Goal: Information Seeking & Learning: Learn about a topic

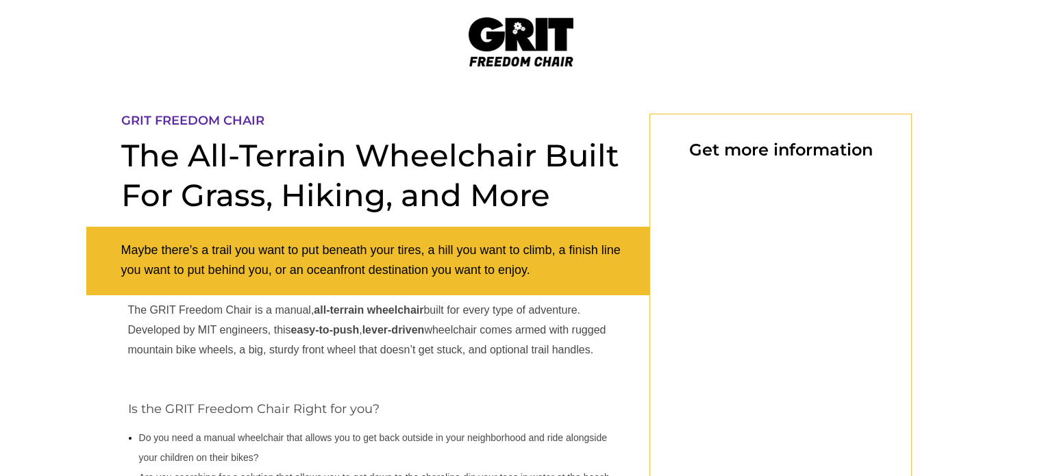
select select "US"
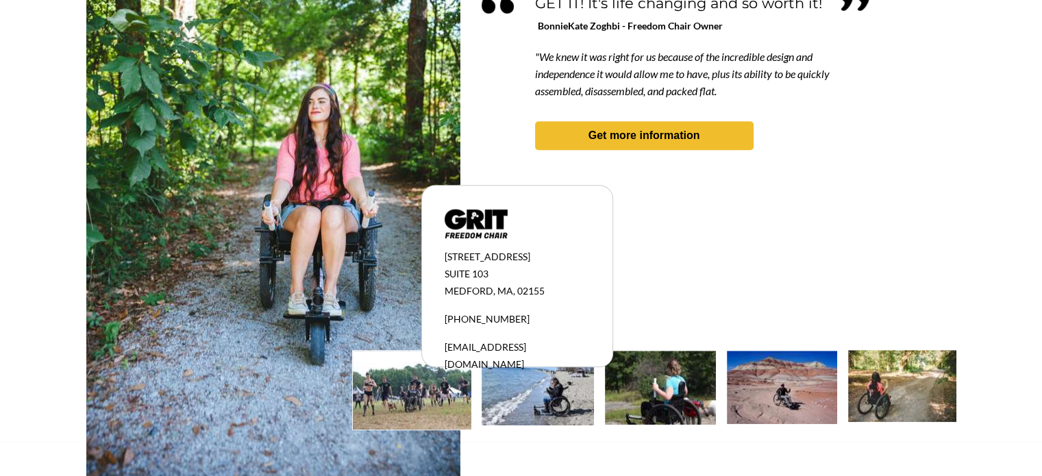
scroll to position [1304, 0]
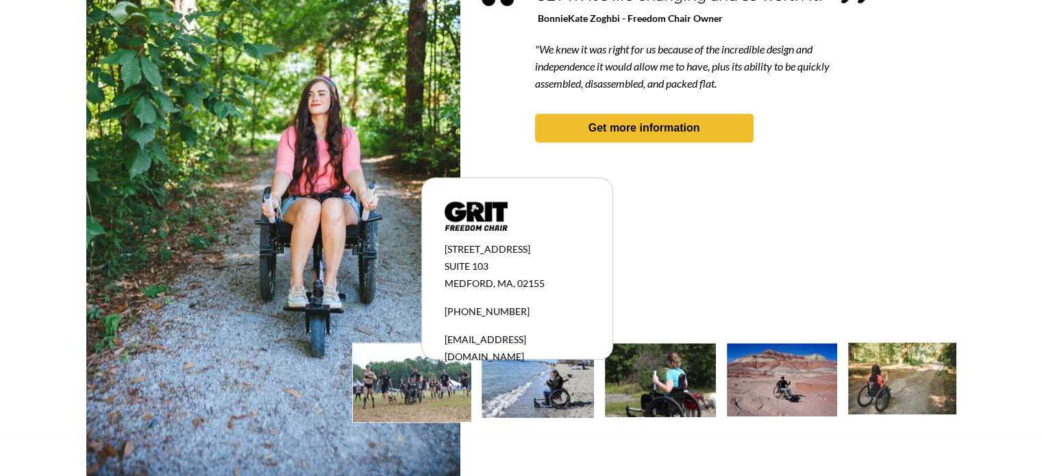
click at [394, 388] on img at bounding box center [412, 382] width 118 height 79
click at [418, 388] on img at bounding box center [412, 382] width 118 height 79
click at [545, 386] on img at bounding box center [537, 380] width 112 height 75
click at [693, 377] on img at bounding box center [660, 380] width 111 height 74
click at [788, 388] on img at bounding box center [782, 379] width 110 height 73
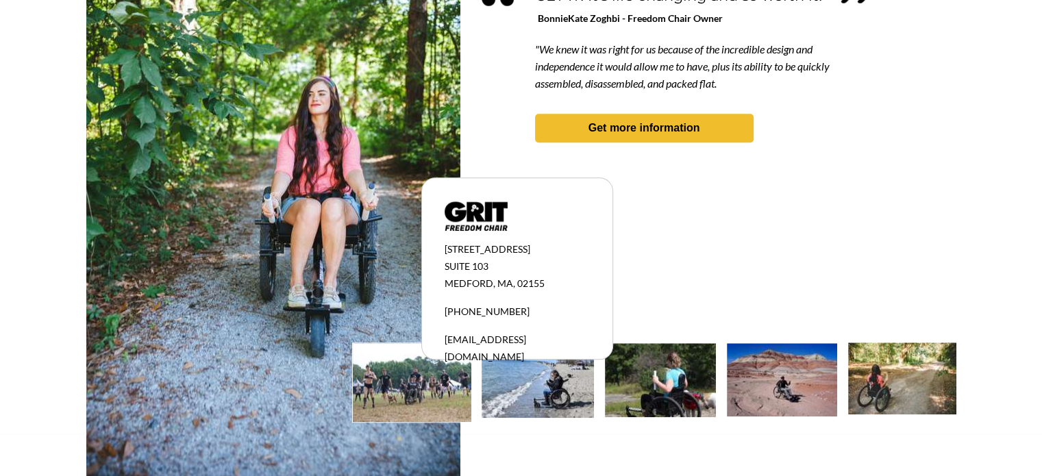
drag, startPoint x: 790, startPoint y: 390, endPoint x: 808, endPoint y: 422, distance: 36.5
click at [792, 391] on img at bounding box center [782, 379] width 110 height 73
click at [924, 386] on img at bounding box center [902, 378] width 108 height 72
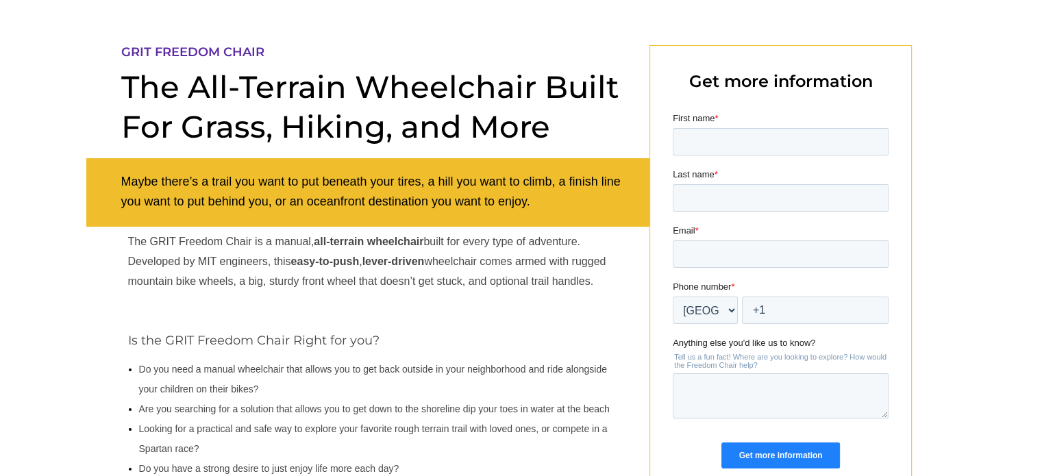
scroll to position [0, 0]
